Goal: Task Accomplishment & Management: Manage account settings

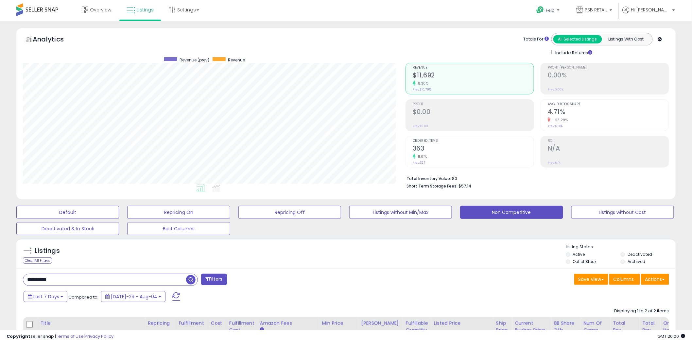
scroll to position [134, 382]
click at [120, 278] on input "**********" at bounding box center [104, 279] width 163 height 11
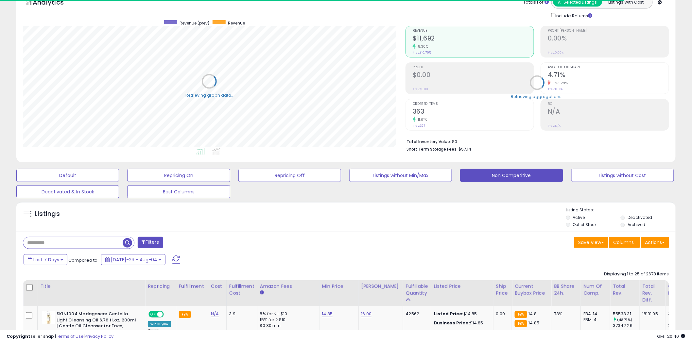
scroll to position [73, 0]
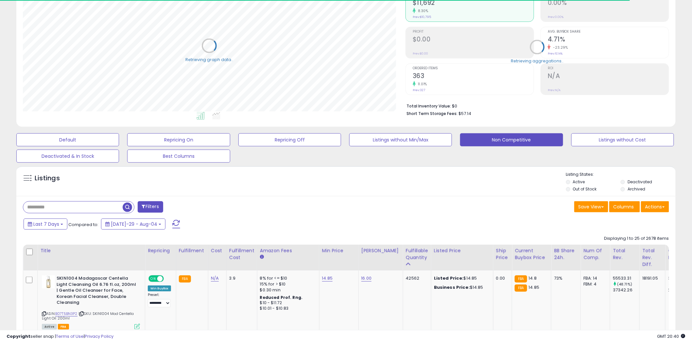
click at [358, 189] on div "Listings" at bounding box center [345, 183] width 659 height 22
click at [505, 140] on button "Non Competitive" at bounding box center [511, 139] width 103 height 13
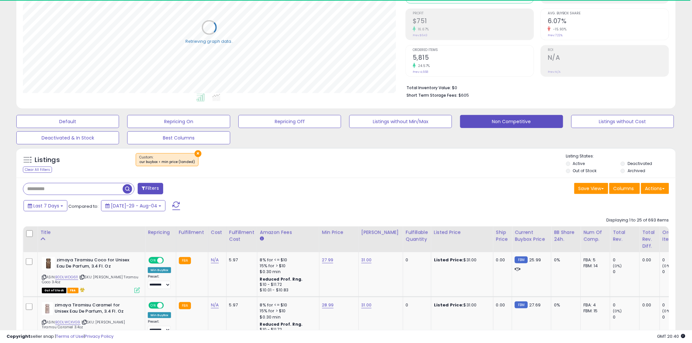
scroll to position [99, 0]
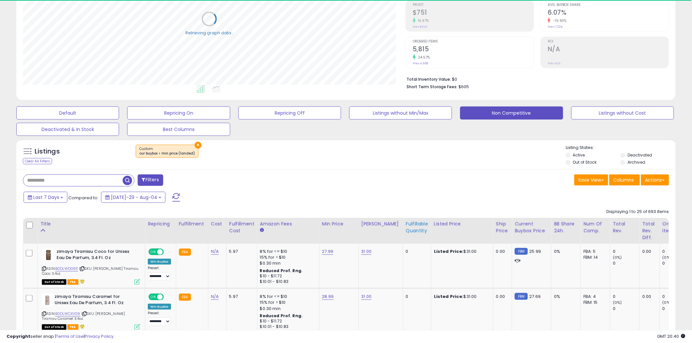
click at [406, 229] on div "Fulfillable Quantity" at bounding box center [417, 228] width 23 height 14
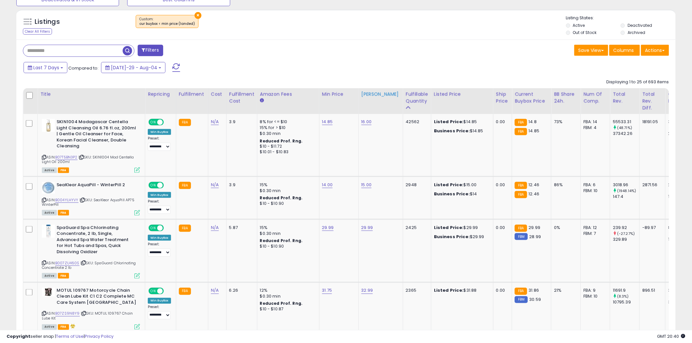
scroll to position [244, 0]
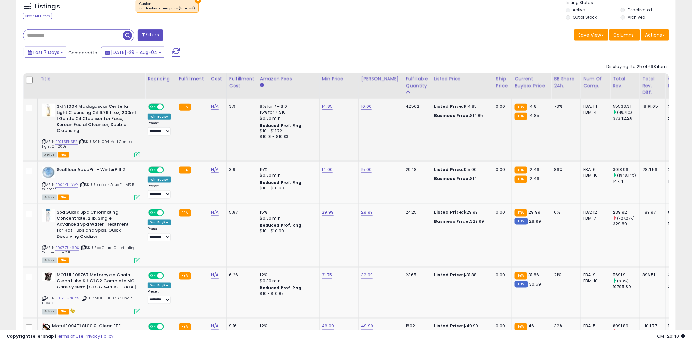
click at [44, 141] on icon at bounding box center [44, 142] width 4 height 4
click at [327, 106] on link "14.85" at bounding box center [327, 106] width 11 height 7
drag, startPoint x: 306, startPoint y: 92, endPoint x: 290, endPoint y: 94, distance: 16.8
click at [290, 94] on input "*****" at bounding box center [307, 90] width 58 height 11
type input "*****"
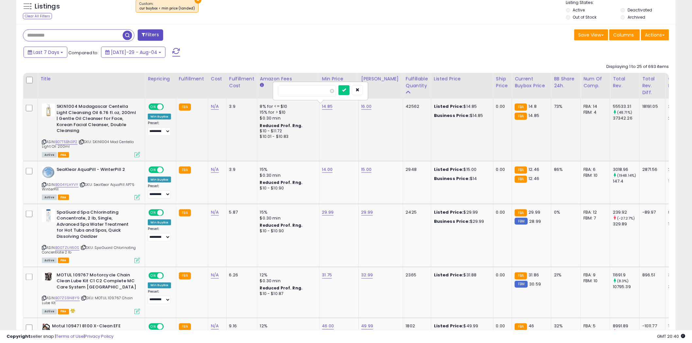
click button "submit" at bounding box center [343, 90] width 11 height 10
click at [323, 106] on link "14.78" at bounding box center [327, 106] width 10 height 7
drag, startPoint x: 311, startPoint y: 92, endPoint x: 289, endPoint y: 92, distance: 22.6
click at [289, 92] on input "*****" at bounding box center [307, 90] width 58 height 11
type input "****"
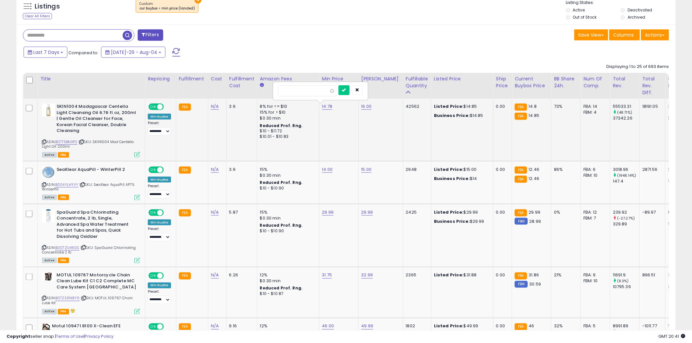
click button "submit" at bounding box center [343, 90] width 11 height 10
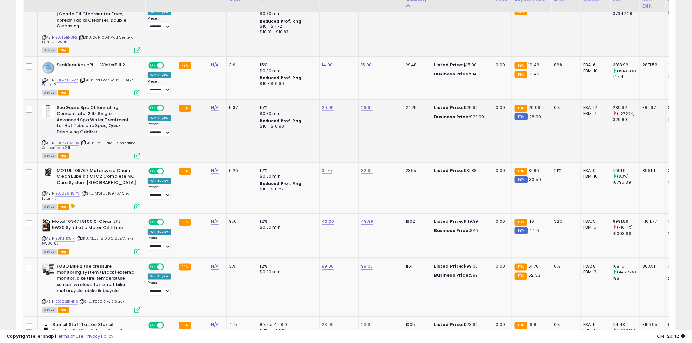
scroll to position [354, 0]
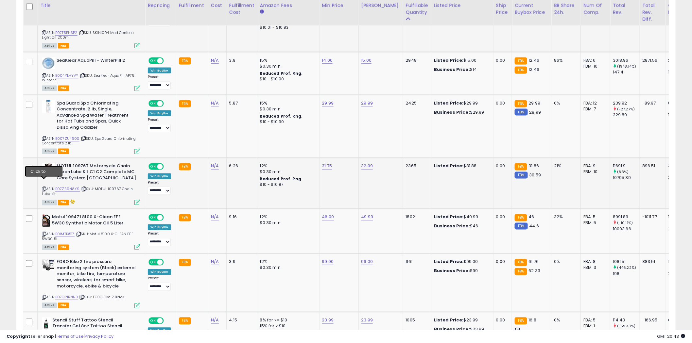
click at [45, 188] on icon at bounding box center [44, 190] width 4 height 4
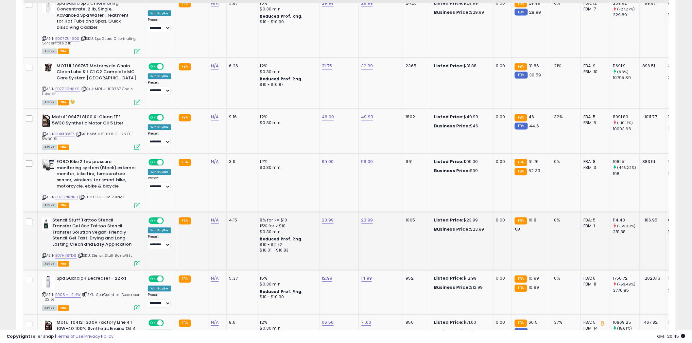
scroll to position [499, 0]
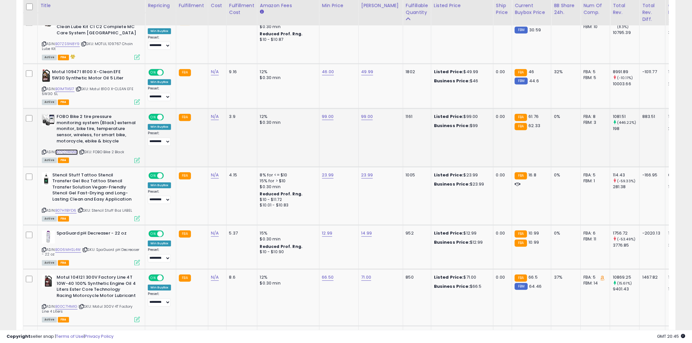
click at [61, 150] on link "B07Q21RNNB" at bounding box center [66, 153] width 23 height 6
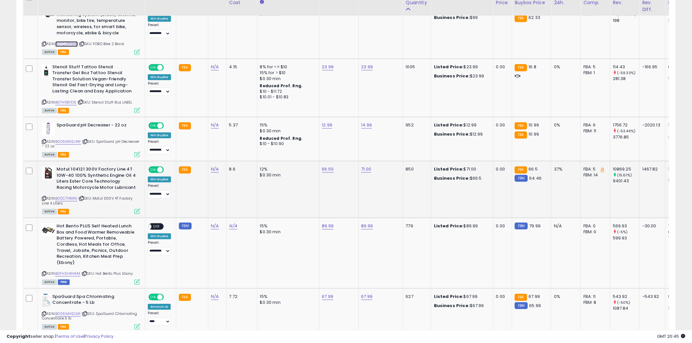
scroll to position [608, 0]
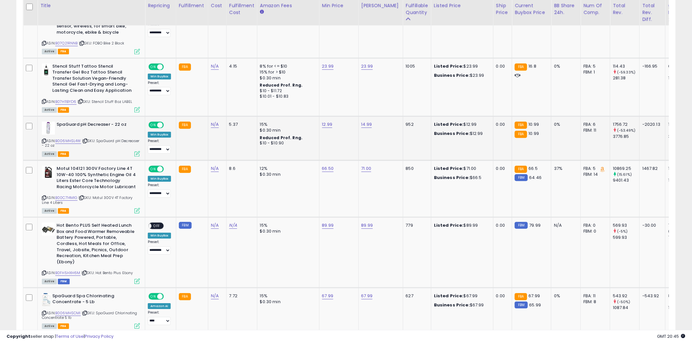
click at [43, 139] on icon at bounding box center [44, 141] width 4 height 4
click at [338, 96] on button "submit" at bounding box center [343, 101] width 11 height 10
type input "*****"
click button "submit" at bounding box center [343, 94] width 11 height 10
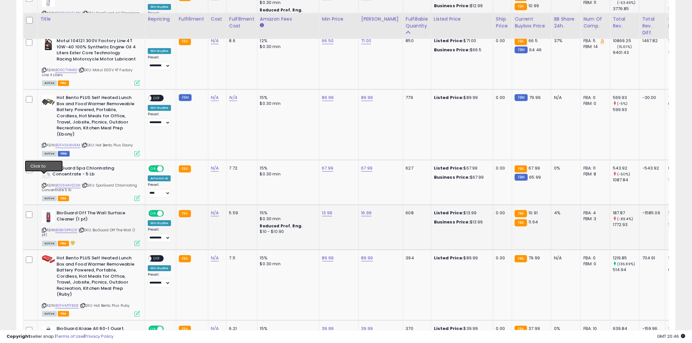
scroll to position [753, 0]
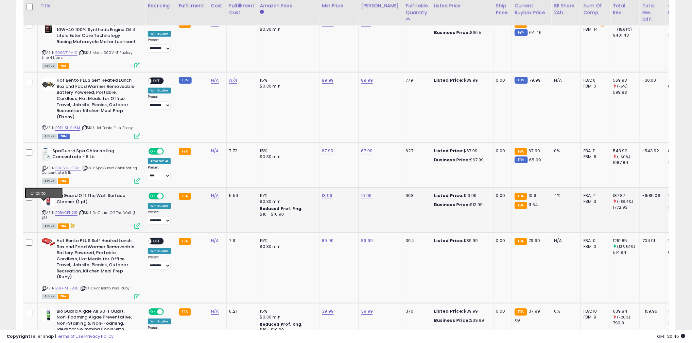
click at [45, 211] on icon at bounding box center [44, 213] width 4 height 4
click at [72, 210] on link "B0BVGPN231" at bounding box center [66, 213] width 22 height 6
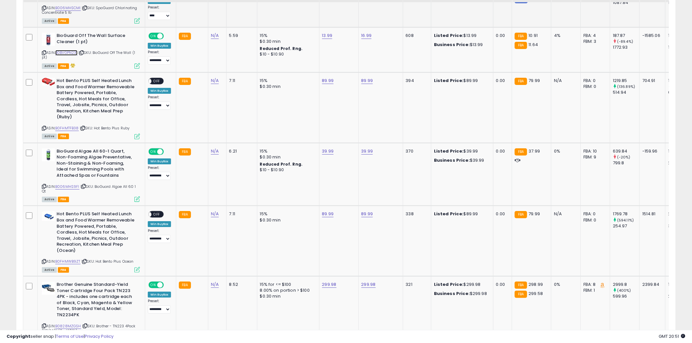
scroll to position [935, 0]
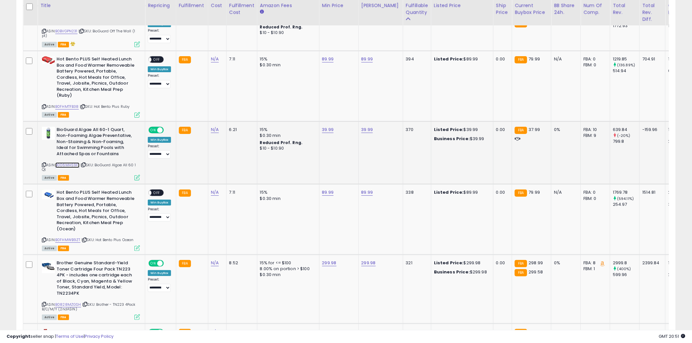
click at [72, 162] on link "B006MHS9FI" at bounding box center [67, 165] width 24 height 6
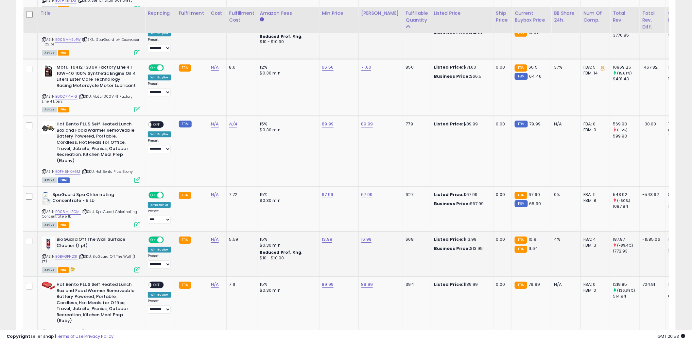
scroll to position [717, 0]
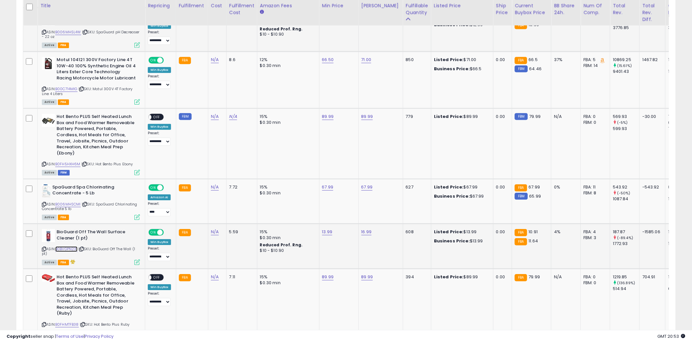
click at [67, 246] on link "B0BVGPN231" at bounding box center [66, 249] width 22 height 6
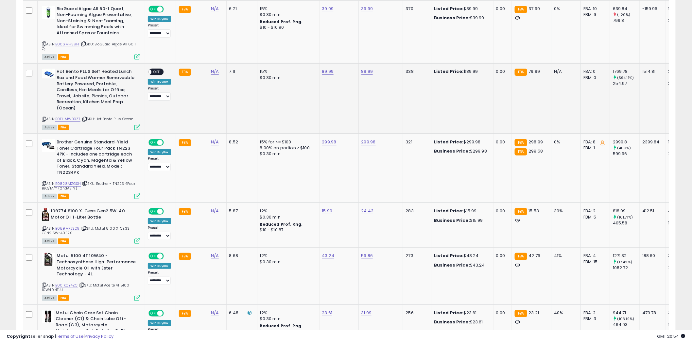
scroll to position [1116, 0]
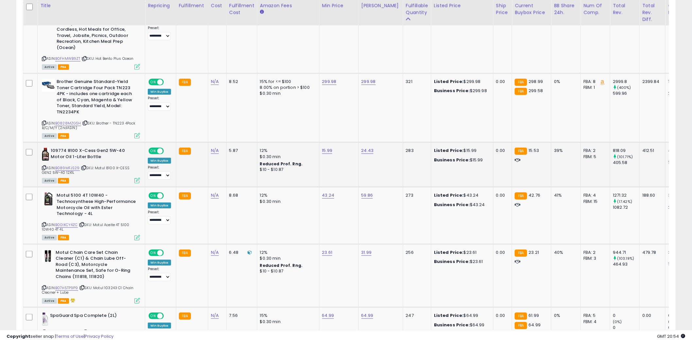
click at [43, 166] on icon at bounding box center [44, 168] width 4 height 4
click at [107, 148] on b "109774 8100 X-Cess Gen2 5W-40 Motor Oil 1-Liter Bottle" at bounding box center [90, 155] width 79 height 14
click at [62, 165] on link "B089MFJS29" at bounding box center [67, 168] width 25 height 6
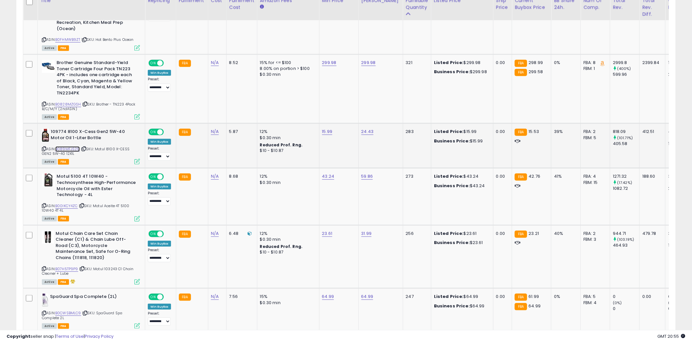
scroll to position [1152, 0]
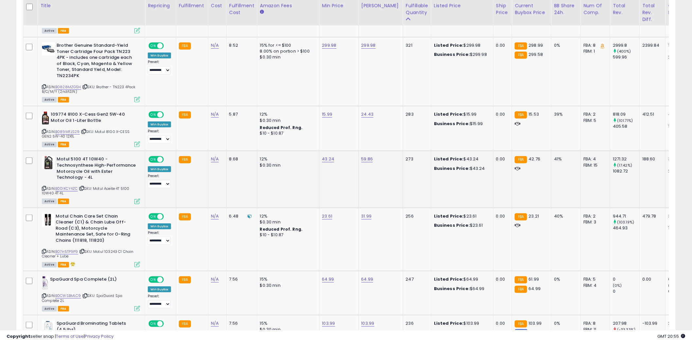
click at [40, 177] on div "Motul 5100 4T 10W40 - Technosynthese High-Performance Motorcycle Oil with Ester…" at bounding box center [90, 179] width 100 height 47
click at [45, 187] on icon at bounding box center [44, 189] width 4 height 4
click at [87, 156] on b "Motul 5100 4T 10W40 - Technosynthese High-Performance Motorcycle Oil with Ester…" at bounding box center [96, 169] width 79 height 26
click at [112, 129] on span "| SKU: Motul 8100 X-CESS GEN2 5W-40 12X1L" at bounding box center [86, 134] width 88 height 10
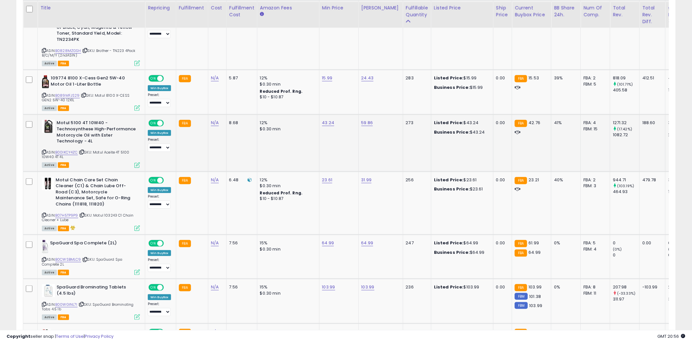
scroll to position [1225, 0]
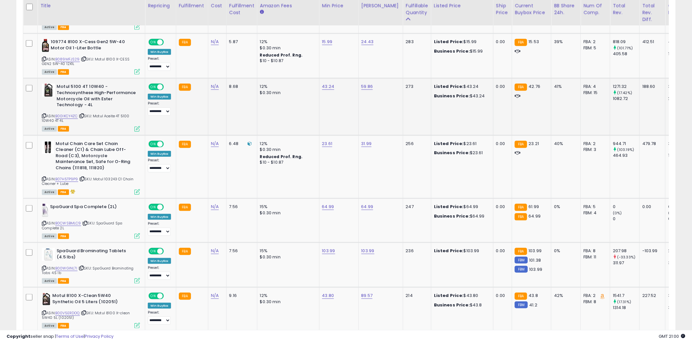
click at [118, 86] on b "Motul 5100 4T 10W40 - Technosynthese High-Performance Motorcycle Oil with Ester…" at bounding box center [96, 97] width 79 height 26
click at [315, 56] on input "*****" at bounding box center [307, 61] width 58 height 11
click at [316, 60] on input "*****" at bounding box center [307, 61] width 58 height 11
type input "**"
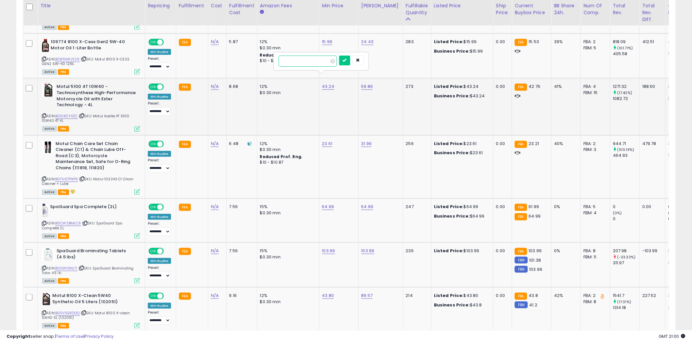
click button "submit" at bounding box center [344, 61] width 11 height 10
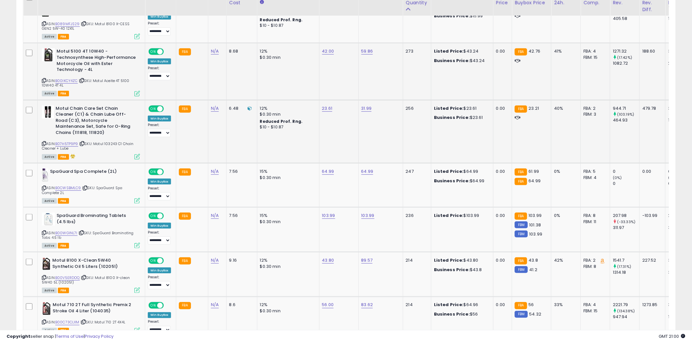
scroll to position [1262, 0]
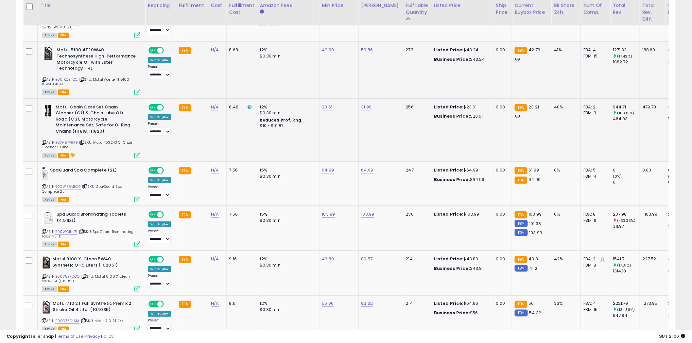
click at [45, 141] on icon at bounding box center [44, 143] width 4 height 4
click at [212, 132] on td "N/A" at bounding box center [217, 130] width 18 height 63
click at [69, 140] on link "B07H5TP9P9" at bounding box center [66, 143] width 23 height 6
drag, startPoint x: 306, startPoint y: 83, endPoint x: 289, endPoint y: 83, distance: 17.7
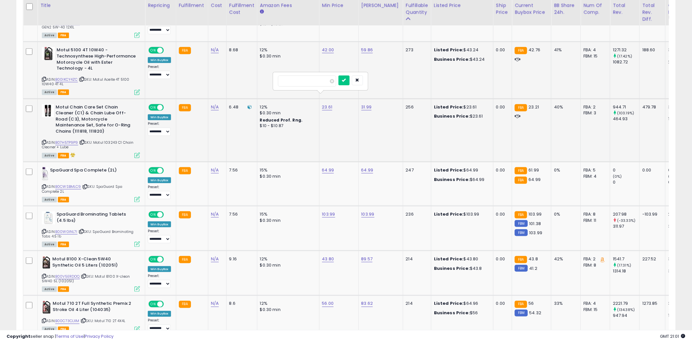
click at [289, 83] on input "*****" at bounding box center [307, 81] width 58 height 11
type input "****"
click button "submit" at bounding box center [343, 81] width 11 height 10
click at [283, 126] on td "12% $0.30 min Reduced Prof. Rng. $10 - $10.87" at bounding box center [288, 130] width 62 height 63
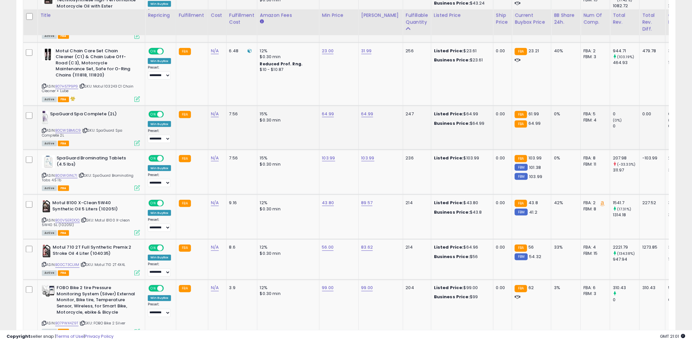
scroll to position [1334, 0]
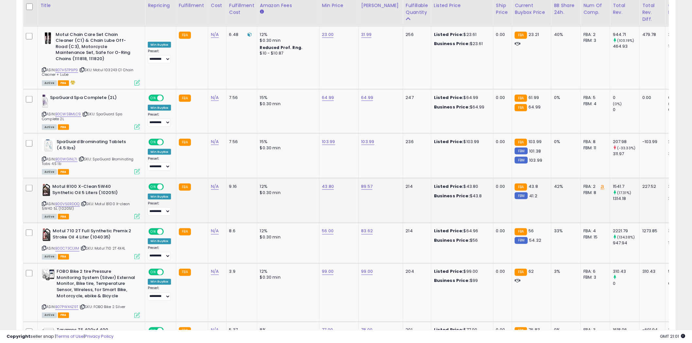
click at [43, 202] on icon at bounding box center [44, 204] width 4 height 4
click at [88, 178] on td "Motul 8100 X-Clean 5W40 Synthetic Oil 5 Liters (102051) ASIN: B00V5ERDOQ | SKU:…" at bounding box center [92, 200] width 108 height 45
click at [75, 201] on link "B00V5ERDOQ" at bounding box center [67, 204] width 25 height 6
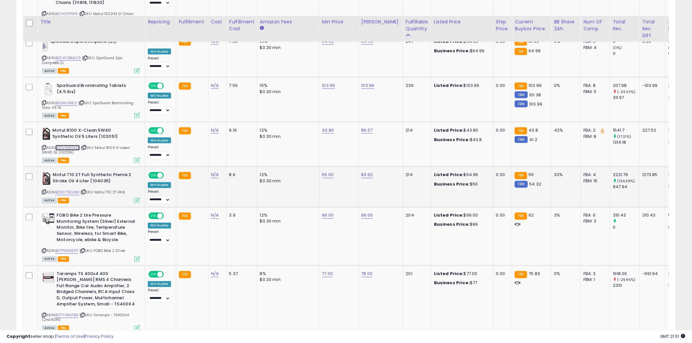
scroll to position [1407, 0]
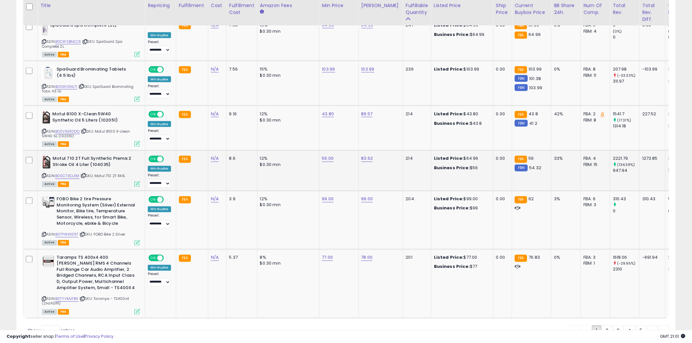
click at [44, 174] on icon at bounding box center [44, 176] width 4 height 4
click at [79, 156] on b "Motul 710 2T Full Synthetic Premix 2 Stroke Oil 4 Liter (104035)" at bounding box center [92, 163] width 79 height 14
click at [61, 174] on link "B00C73CLXM" at bounding box center [67, 177] width 24 height 6
click at [319, 151] on td "56.00" at bounding box center [338, 171] width 39 height 41
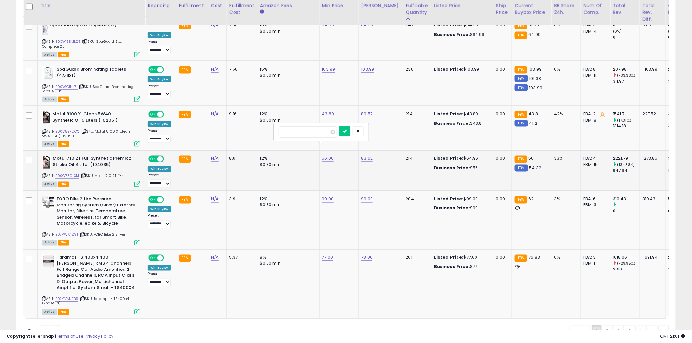
type input "*****"
click button "submit" at bounding box center [344, 131] width 11 height 10
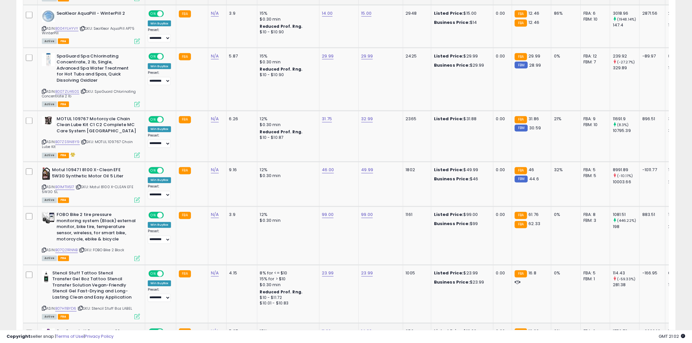
scroll to position [0, 0]
